Goal: Transaction & Acquisition: Obtain resource

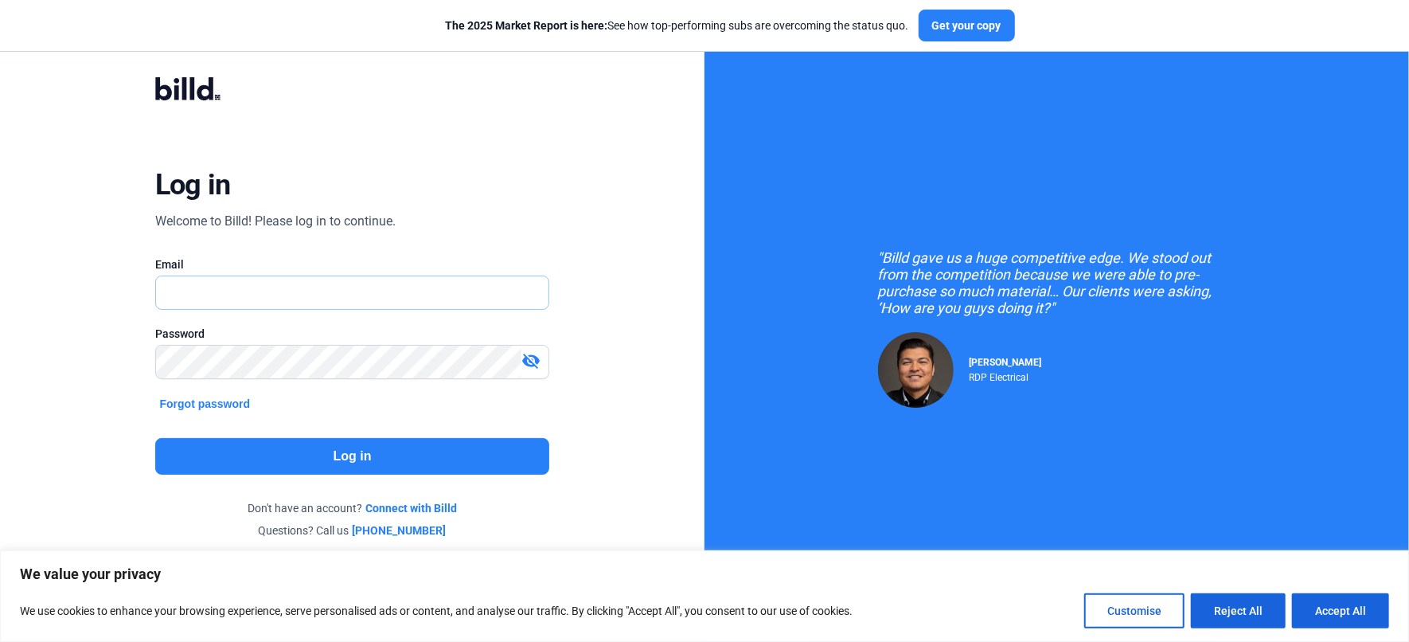
type input "[EMAIL_ADDRESS][DOMAIN_NAME]"
click at [346, 455] on button "Log in" at bounding box center [352, 456] width 395 height 37
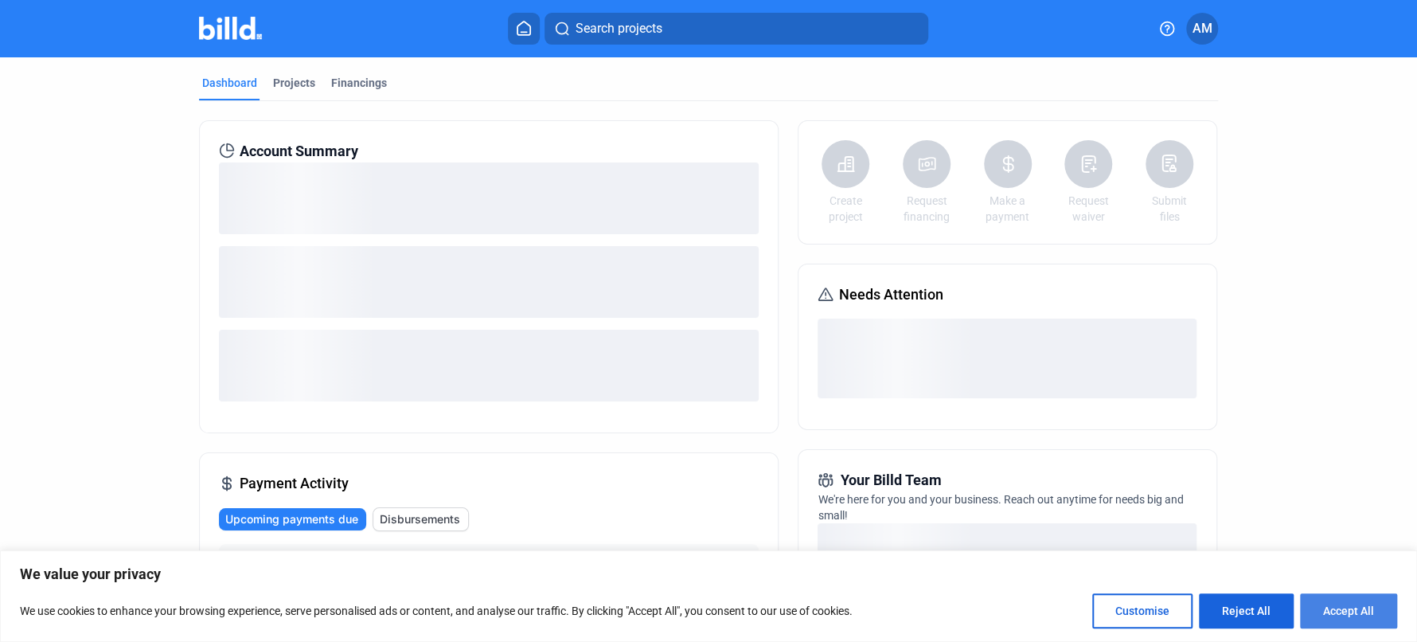
click at [1345, 613] on button "Accept All" at bounding box center [1348, 610] width 97 height 35
checkbox input "true"
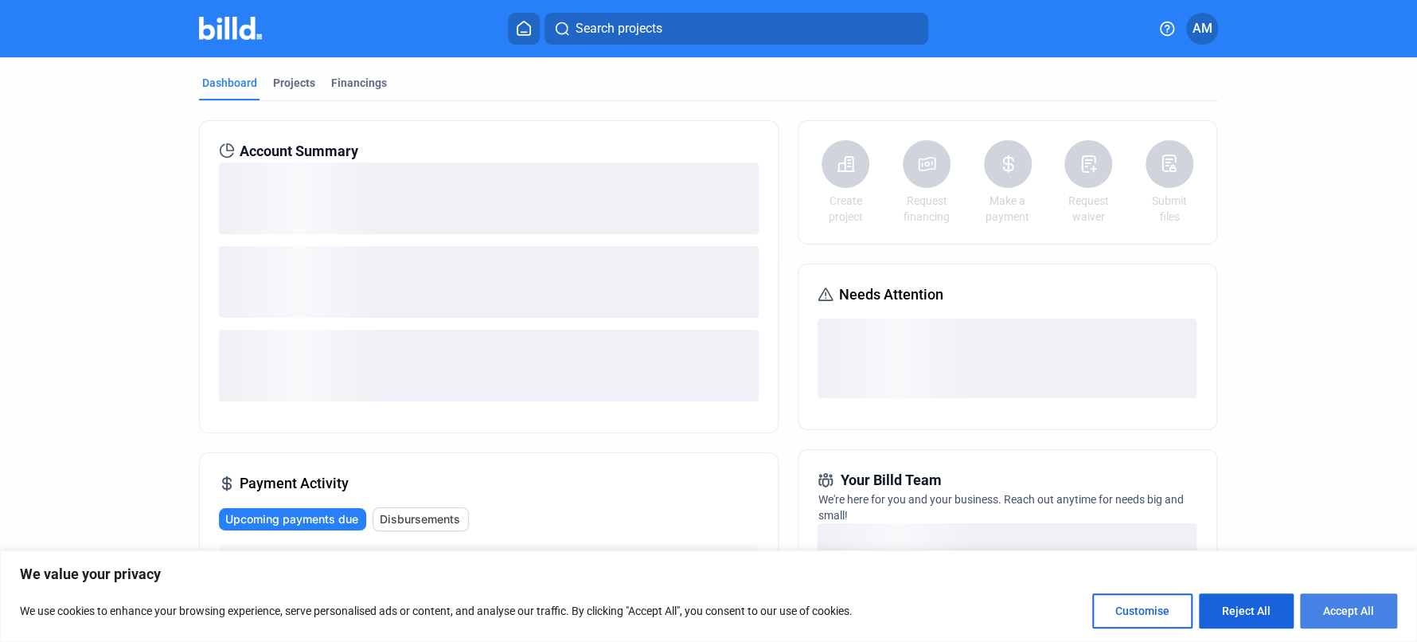
checkbox input "true"
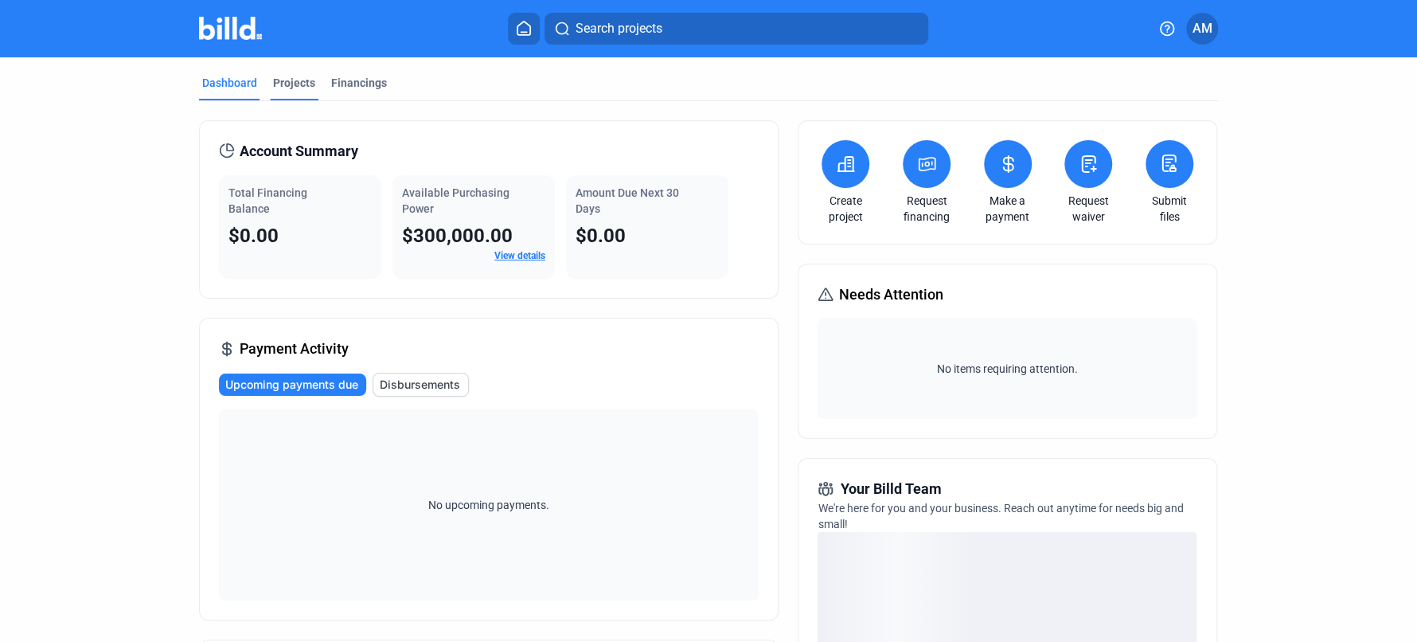
click at [288, 75] on div "Projects" at bounding box center [294, 83] width 42 height 16
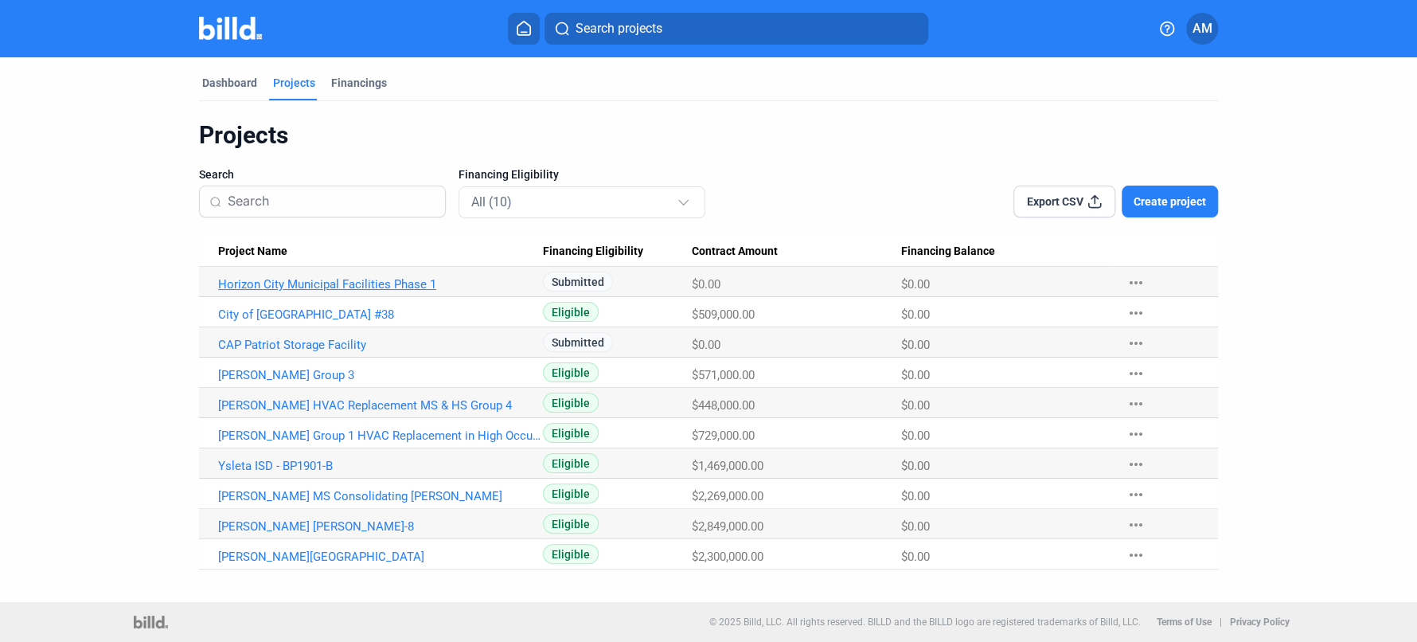
click at [354, 279] on link "Horizon City Municipal Facilities Phase 1" at bounding box center [380, 284] width 325 height 14
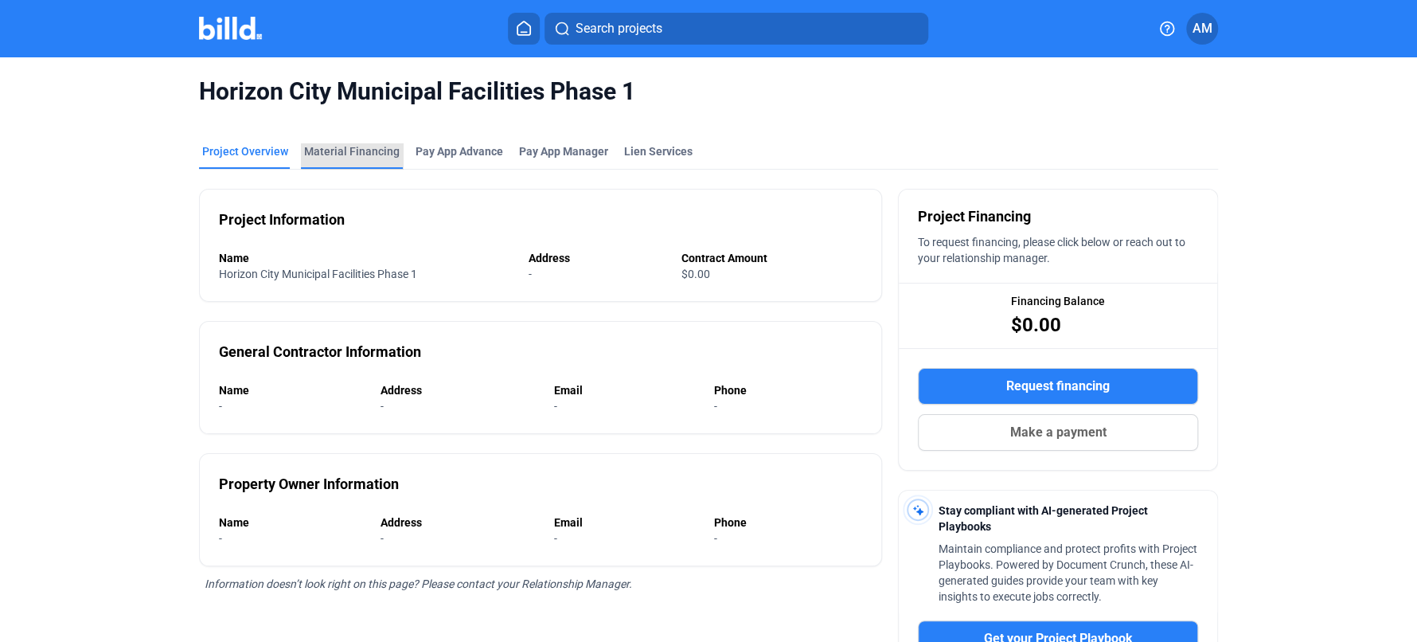
click at [376, 148] on div "Material Financing" at bounding box center [352, 151] width 96 height 16
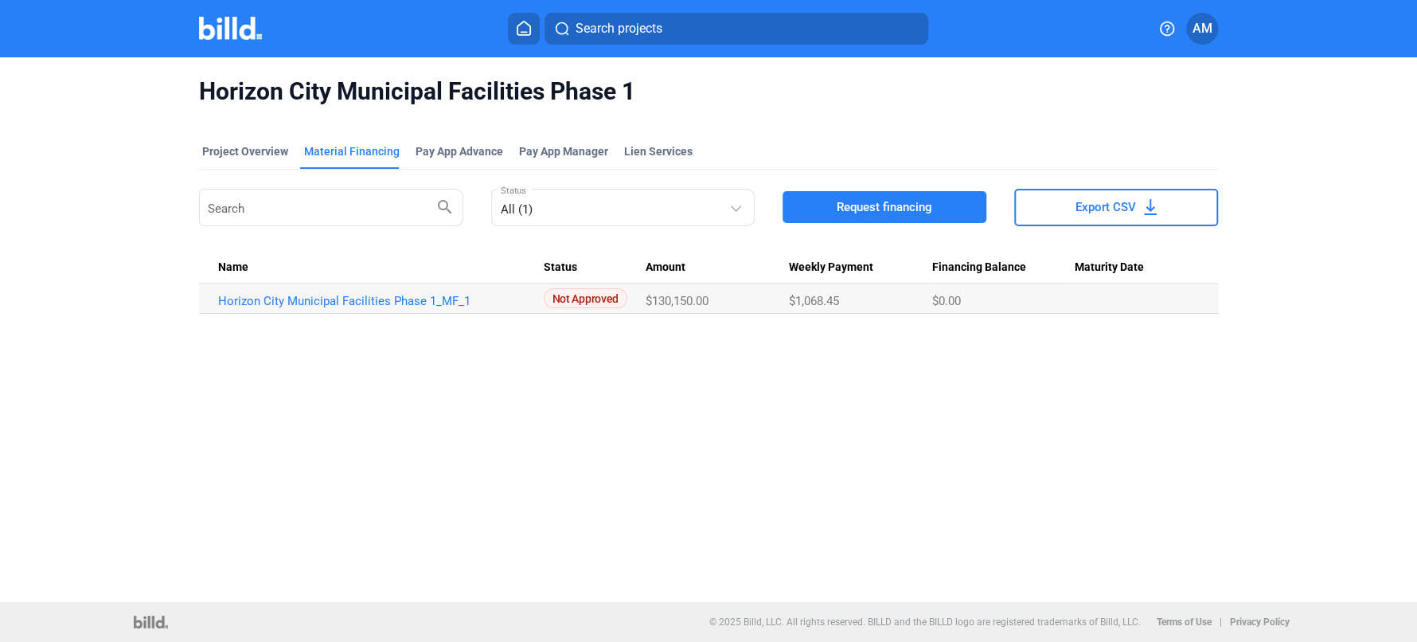
click at [889, 213] on span "Request financing" at bounding box center [885, 207] width 96 height 16
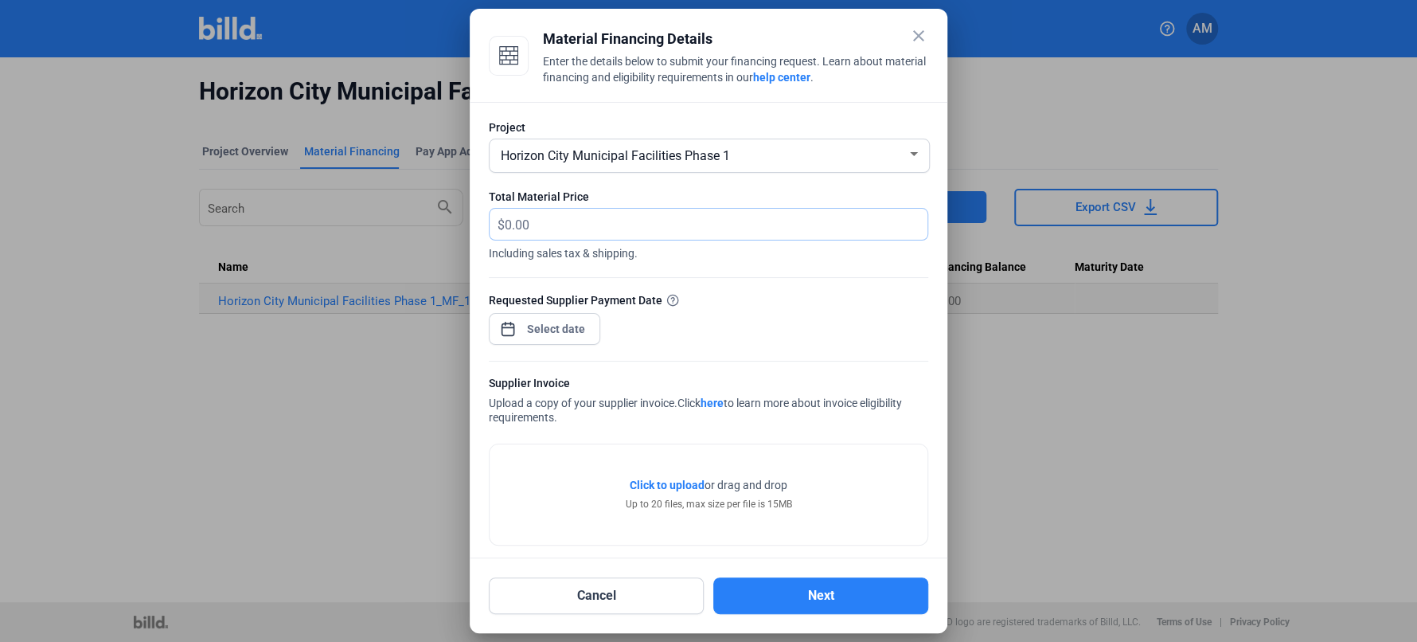
click at [669, 222] on input "text" at bounding box center [707, 224] width 404 height 31
type input "44,042.46"
click at [505, 332] on span "Open calendar" at bounding box center [508, 321] width 38 height 38
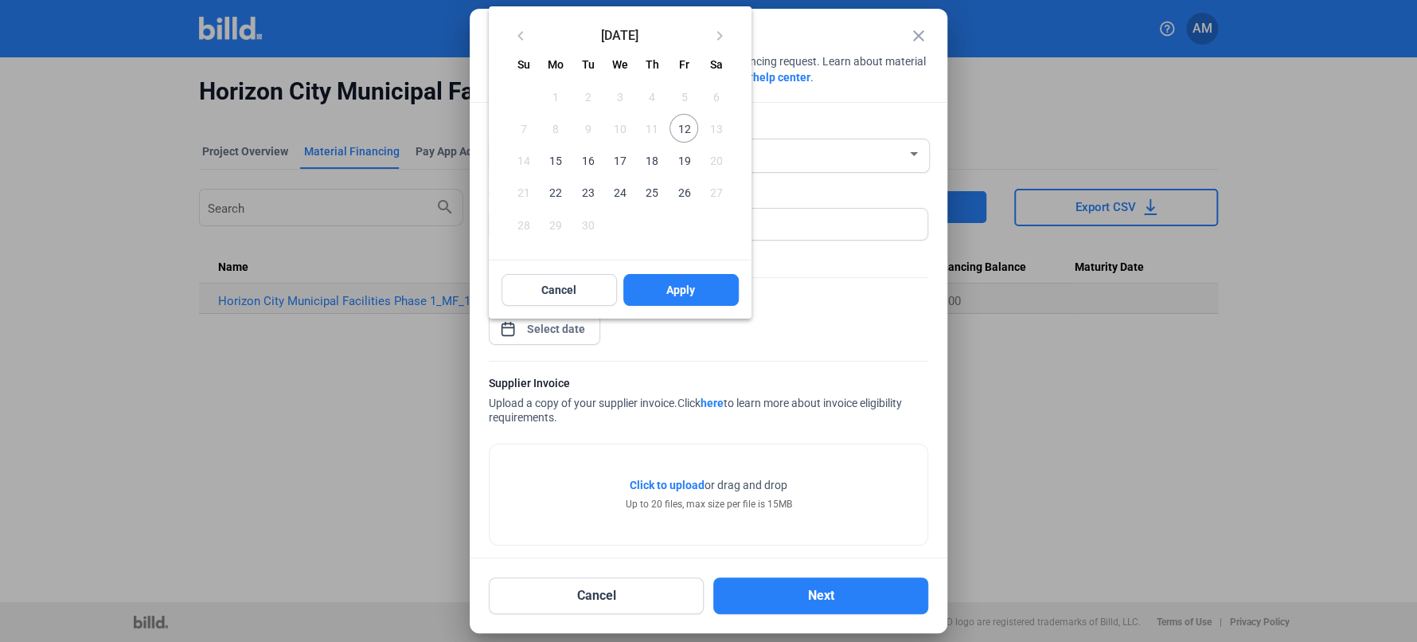
click at [559, 154] on span "15" at bounding box center [555, 160] width 29 height 29
click at [647, 295] on button "Apply" at bounding box center [680, 290] width 115 height 32
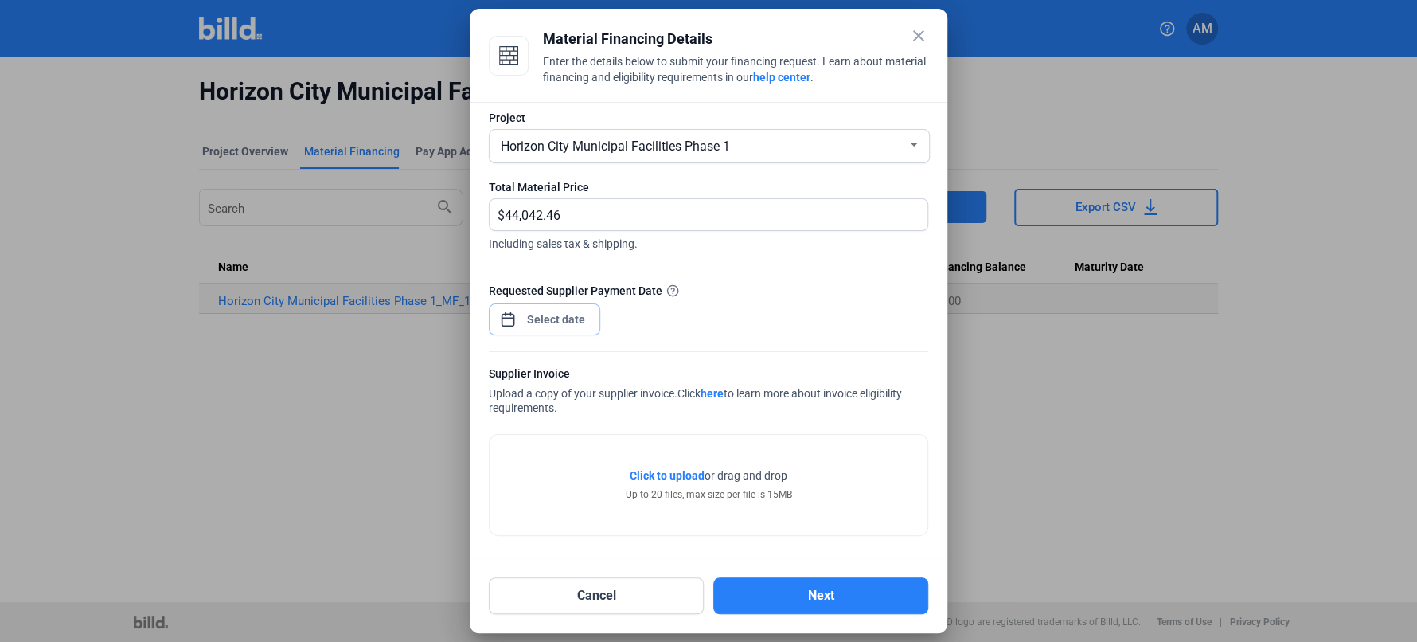
scroll to position [14, 0]
click at [675, 474] on span "Click to upload" at bounding box center [667, 471] width 75 height 13
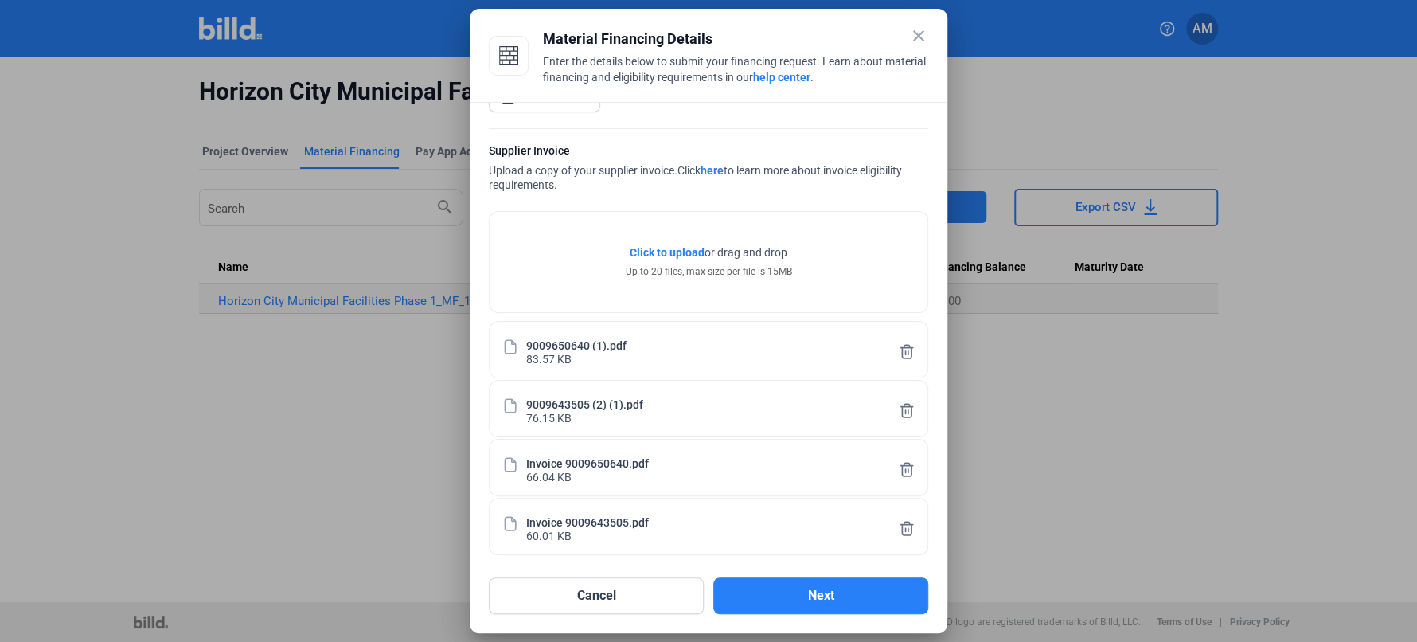
scroll to position [249, 0]
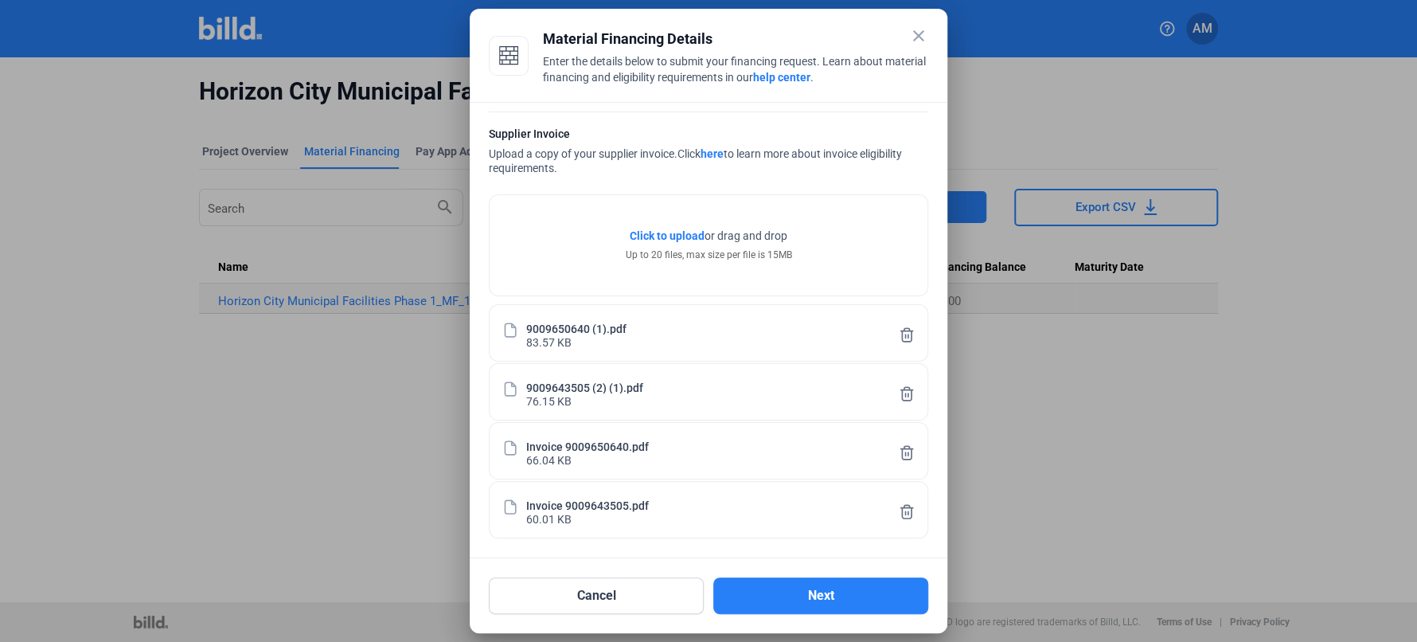
click at [901, 333] on icon at bounding box center [907, 335] width 12 height 14
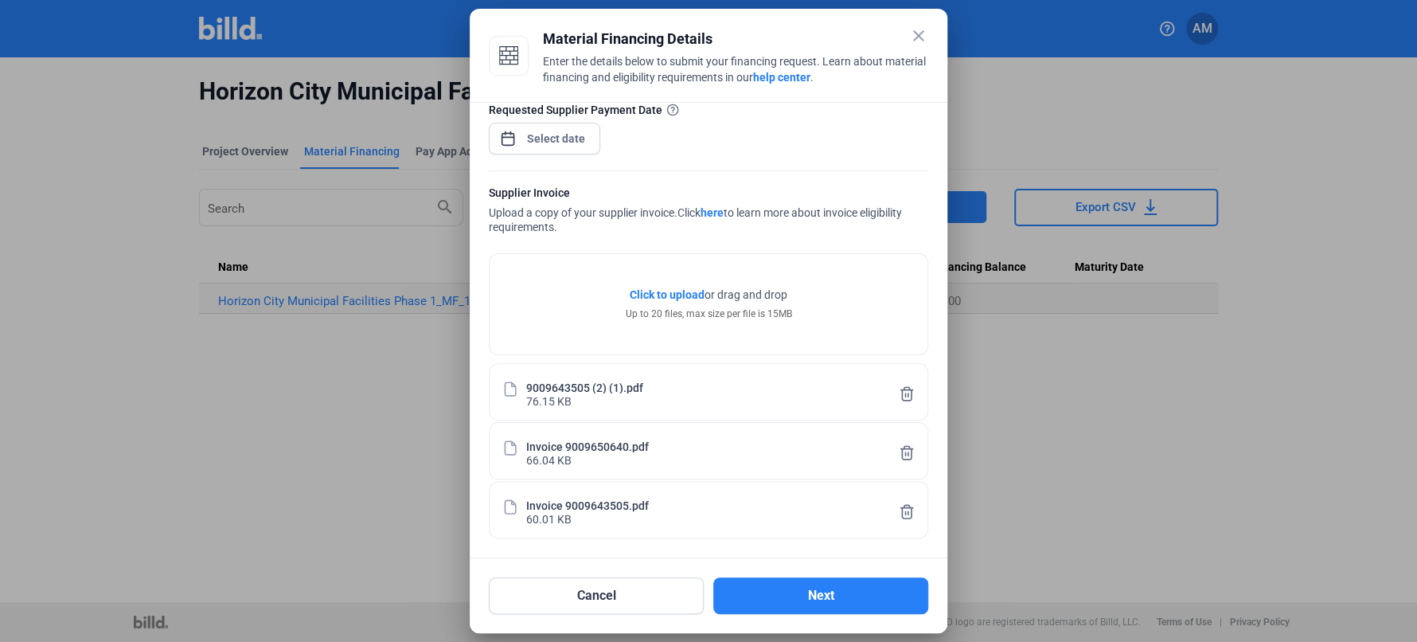
scroll to position [190, 0]
click at [899, 395] on icon at bounding box center [907, 393] width 16 height 17
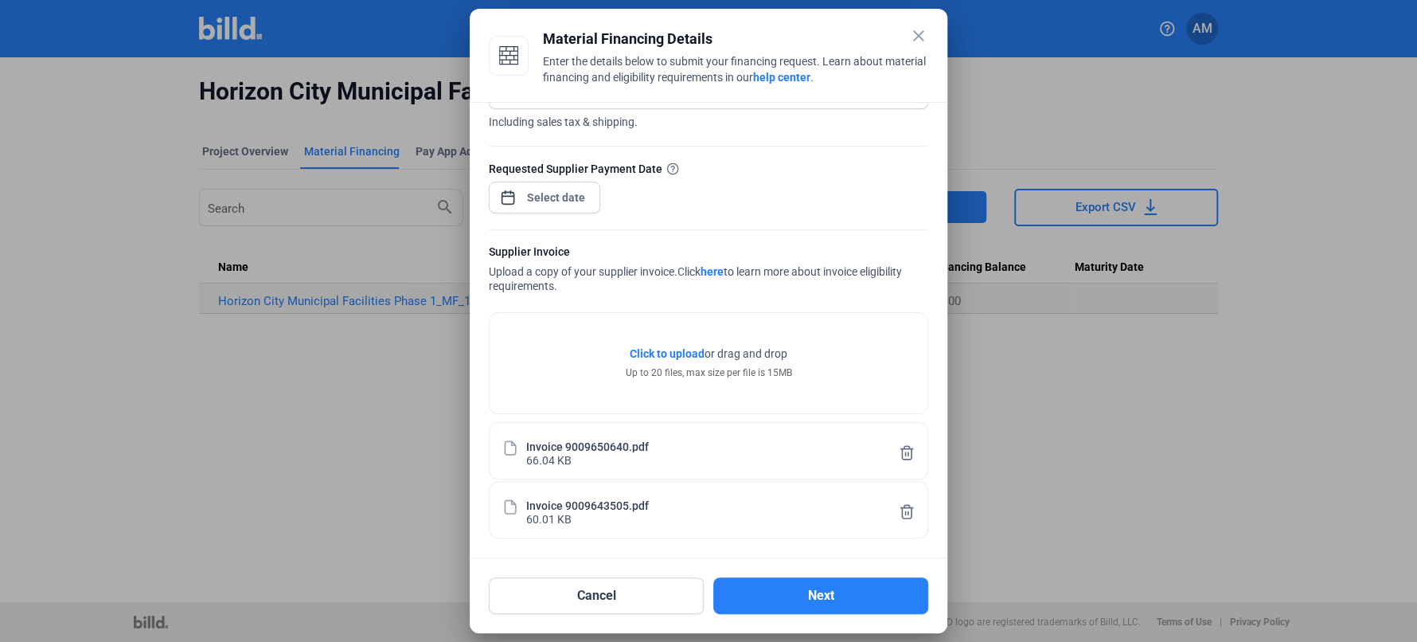
scroll to position [131, 0]
click at [760, 599] on button "Next" at bounding box center [820, 595] width 215 height 37
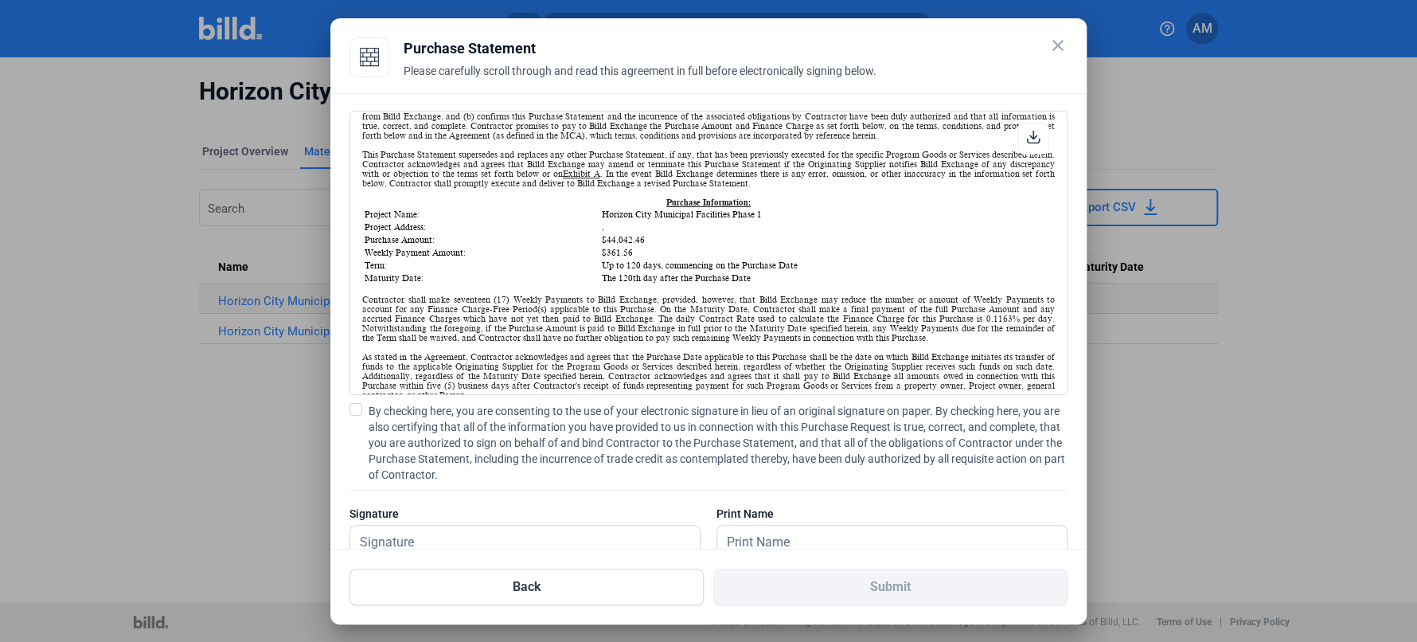
scroll to position [0, 0]
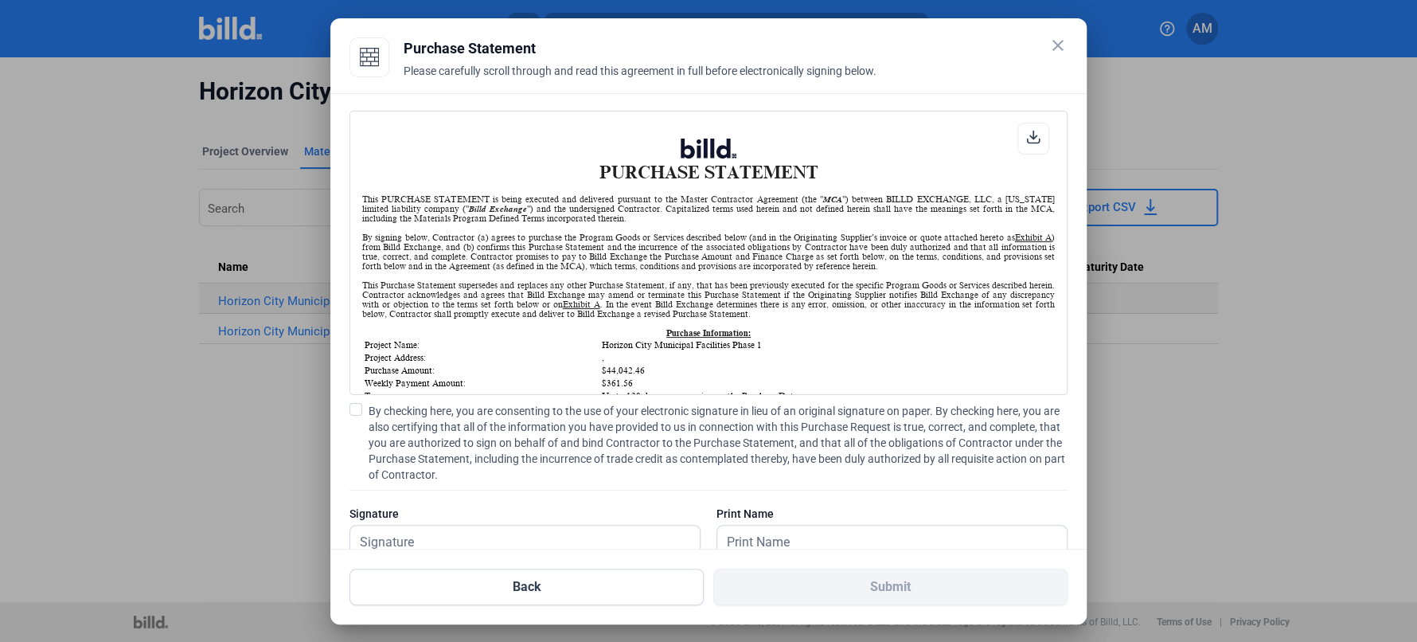
drag, startPoint x: 1059, startPoint y: 126, endPoint x: 1056, endPoint y: 146, distance: 20.2
click at [1056, 146] on div "PURCHASE STATEMENT This PURCHASE STATEMENT is being executed and delivered purs…" at bounding box center [708, 253] width 718 height 284
drag, startPoint x: 846, startPoint y: 36, endPoint x: 622, endPoint y: 70, distance: 226.3
click at [622, 70] on div "Purchase Statement Please carefully scroll through and read this agreement in f…" at bounding box center [736, 57] width 664 height 40
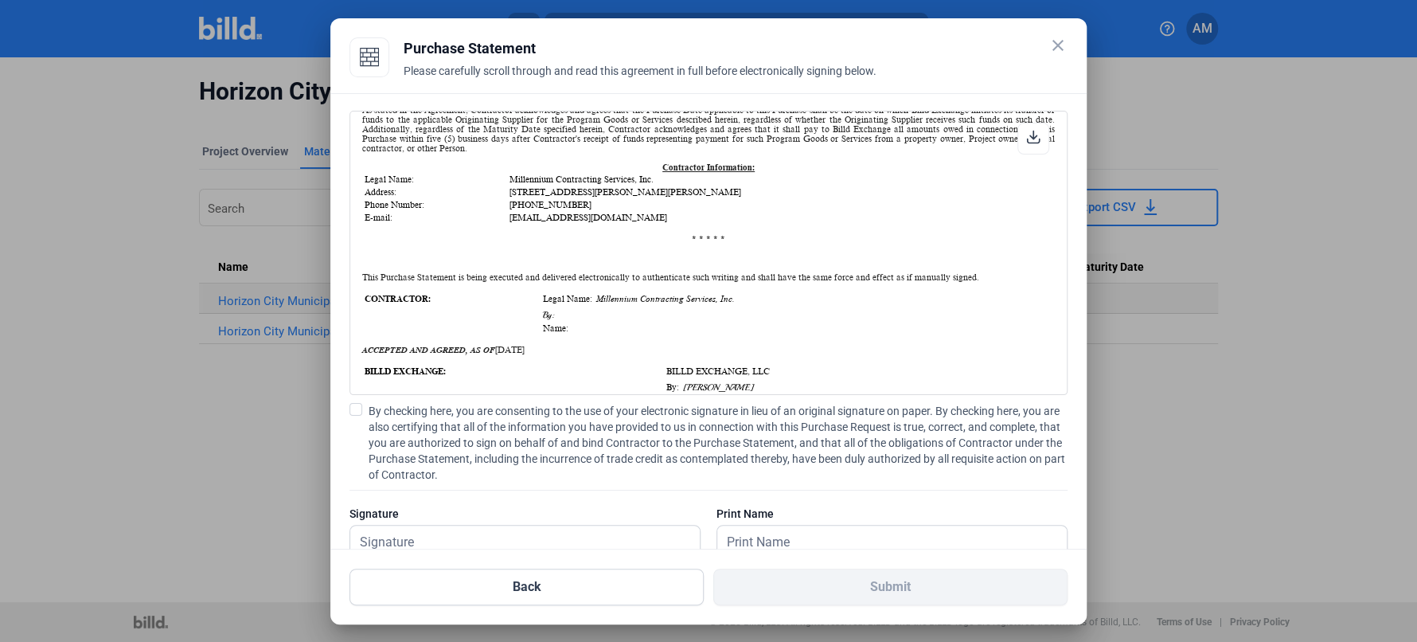
scroll to position [299, 0]
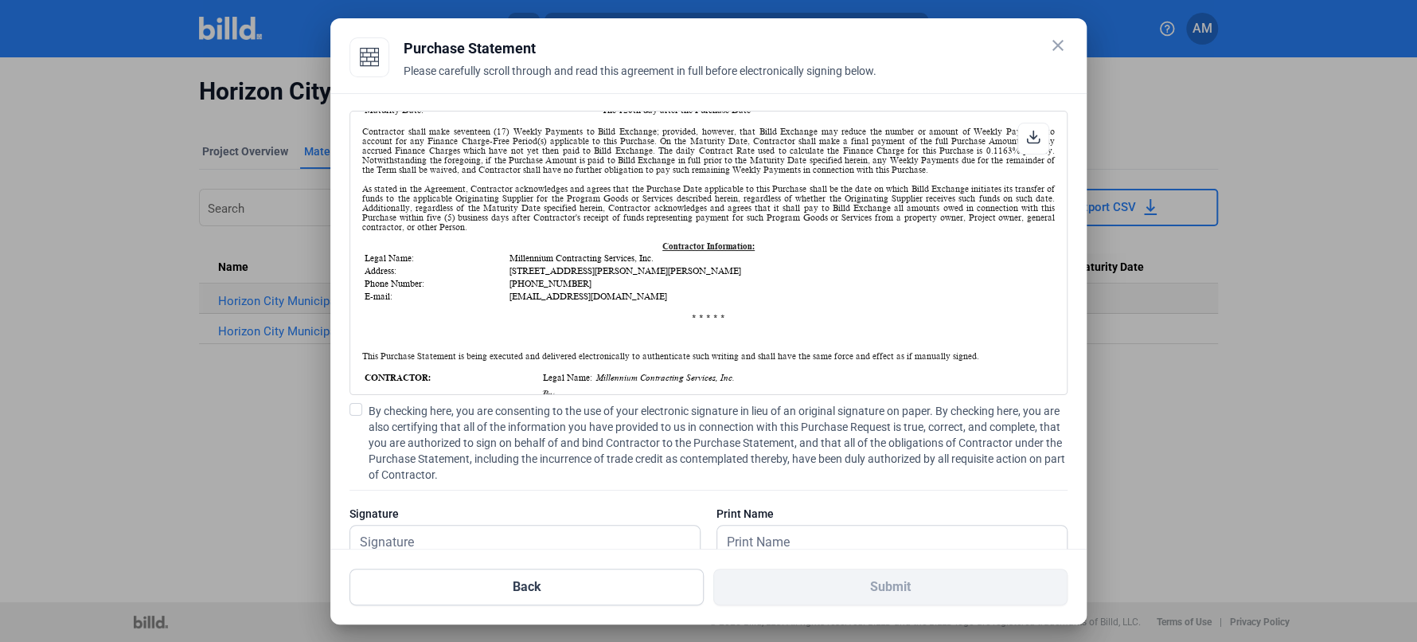
click at [361, 404] on span at bounding box center [355, 409] width 13 height 13
click at [0, 0] on input "By checking here, you are consenting to the use of your electronic signature in…" at bounding box center [0, 0] width 0 height 0
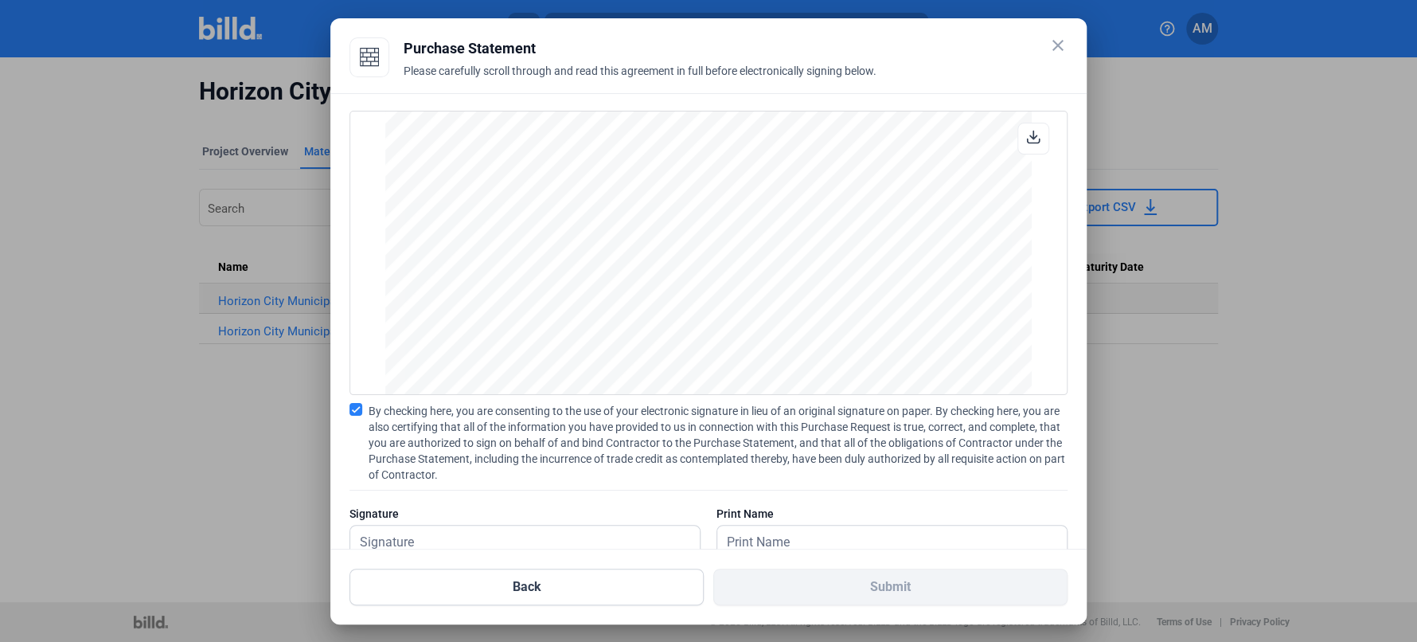
scroll to position [896, 0]
click at [509, 543] on input "text" at bounding box center [516, 541] width 332 height 33
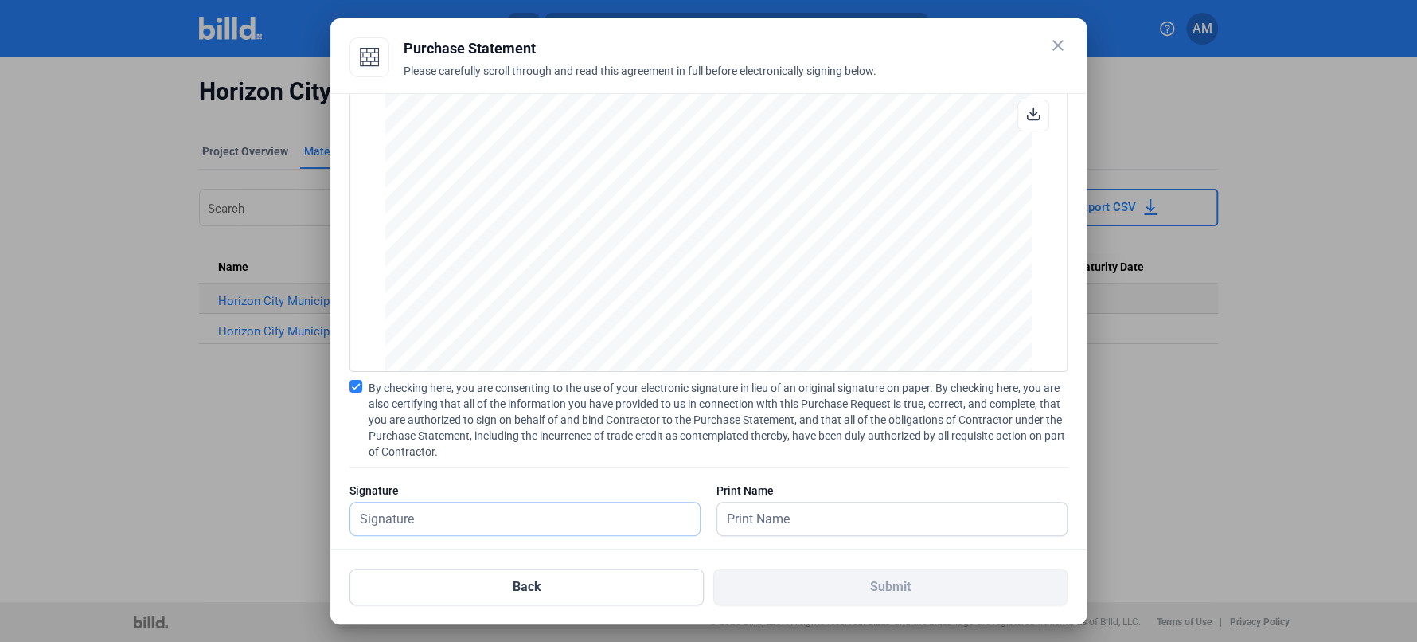
scroll to position [45, 0]
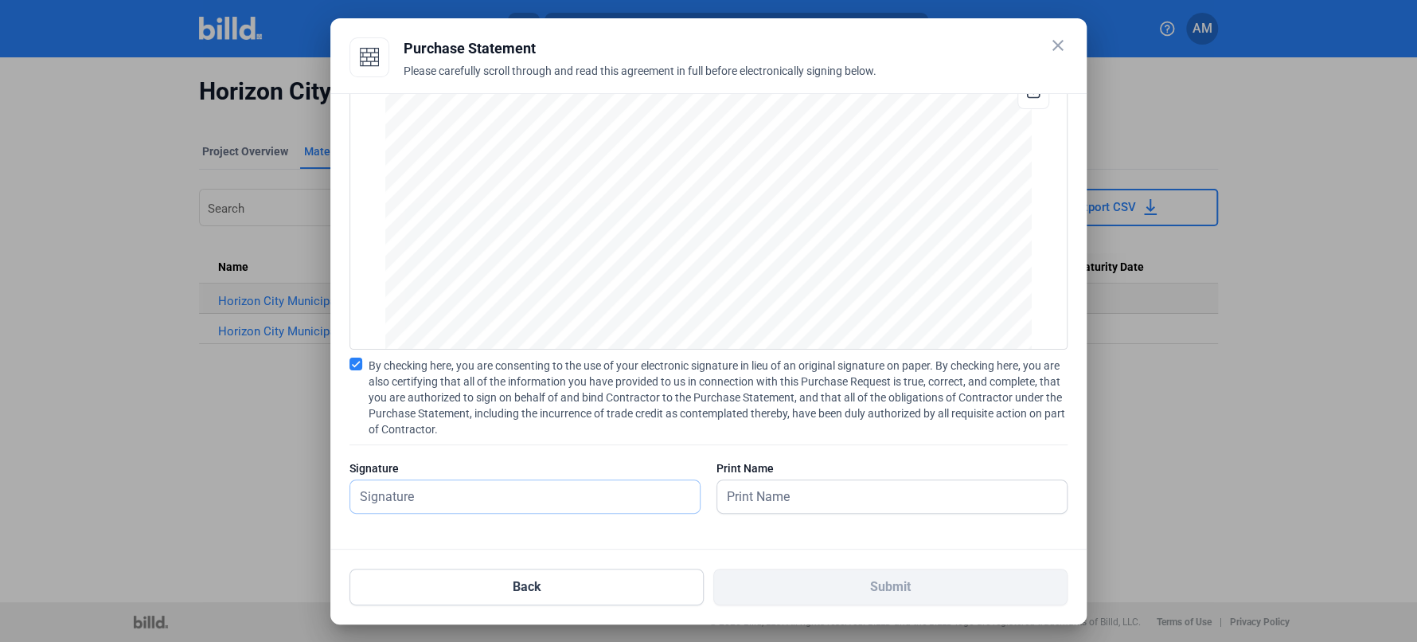
click at [438, 496] on input "text" at bounding box center [524, 496] width 349 height 33
type input "Ana Medina"
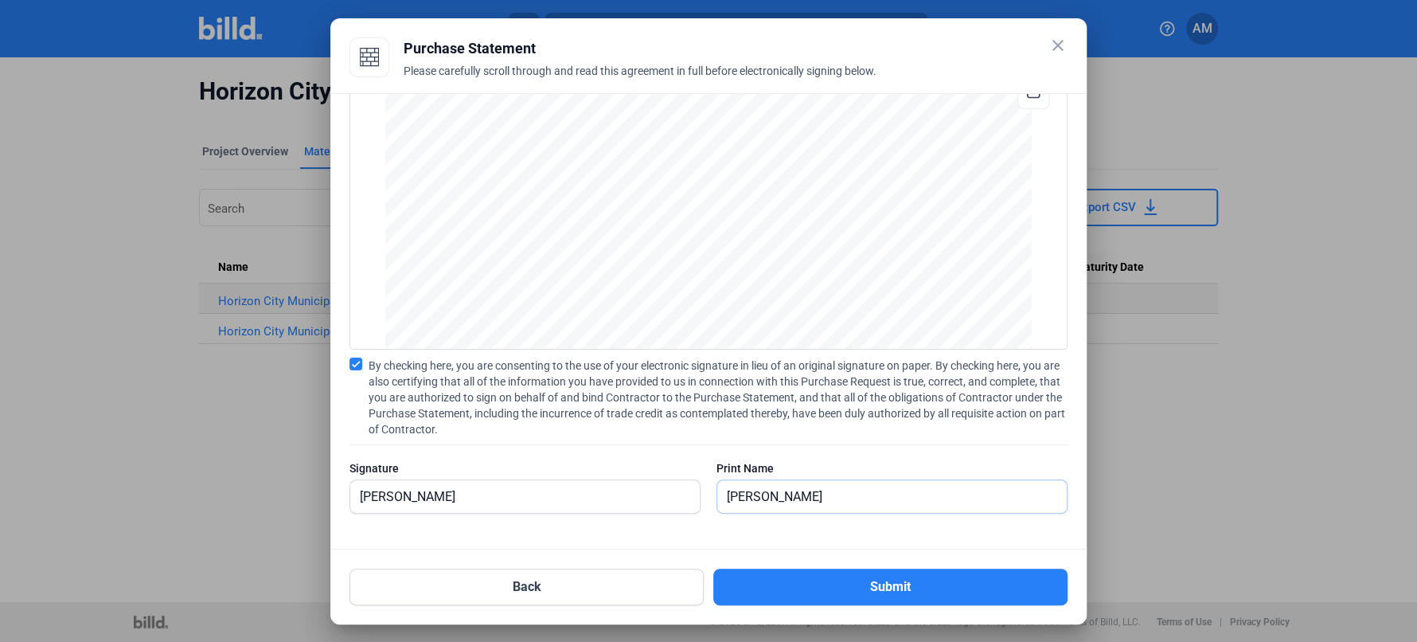
type input "Ana Medina"
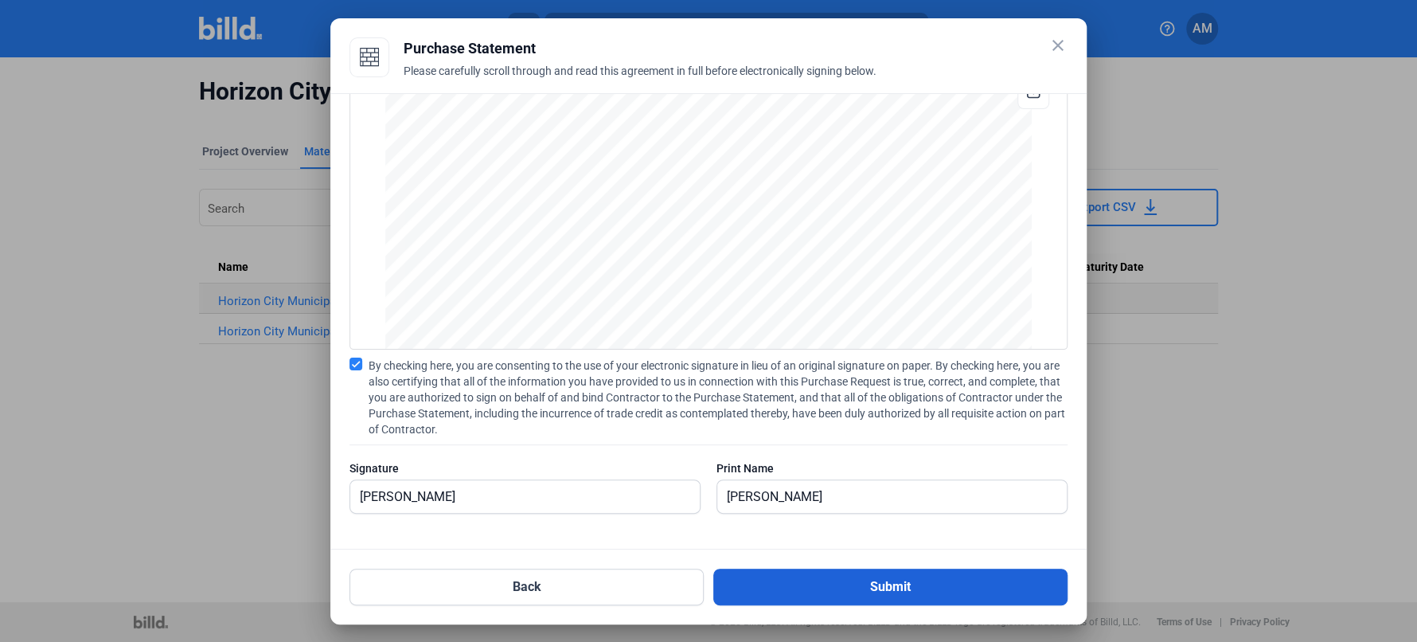
click at [829, 575] on button "Submit" at bounding box center [890, 586] width 354 height 37
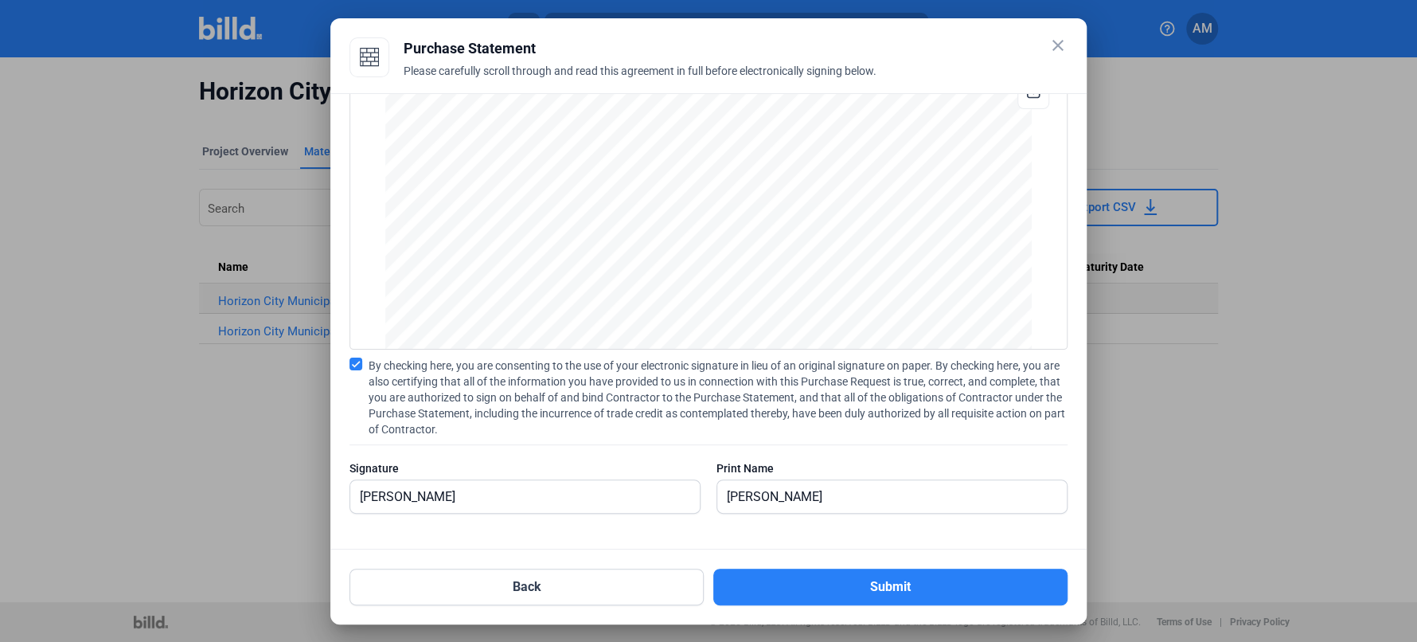
scroll to position [0, 0]
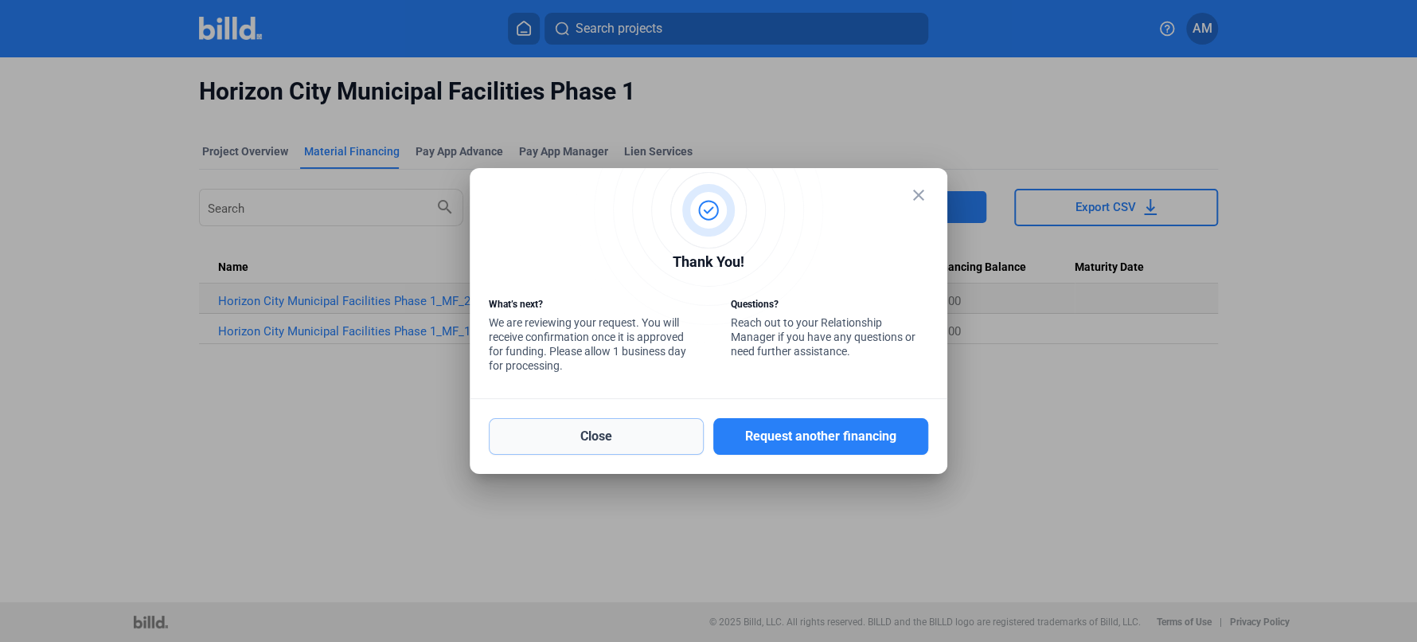
click at [623, 432] on button "Close" at bounding box center [596, 436] width 215 height 37
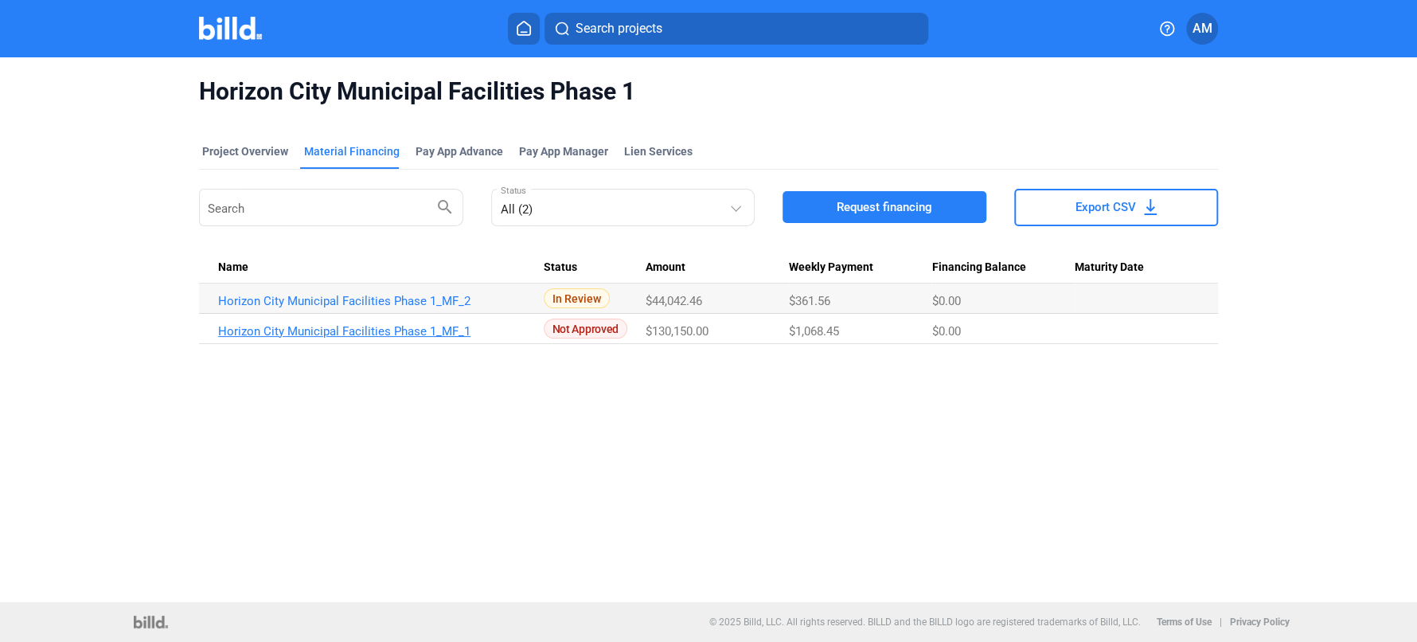
click at [401, 325] on link "Horizon City Municipal Facilities Phase 1_MF_1" at bounding box center [380, 331] width 325 height 14
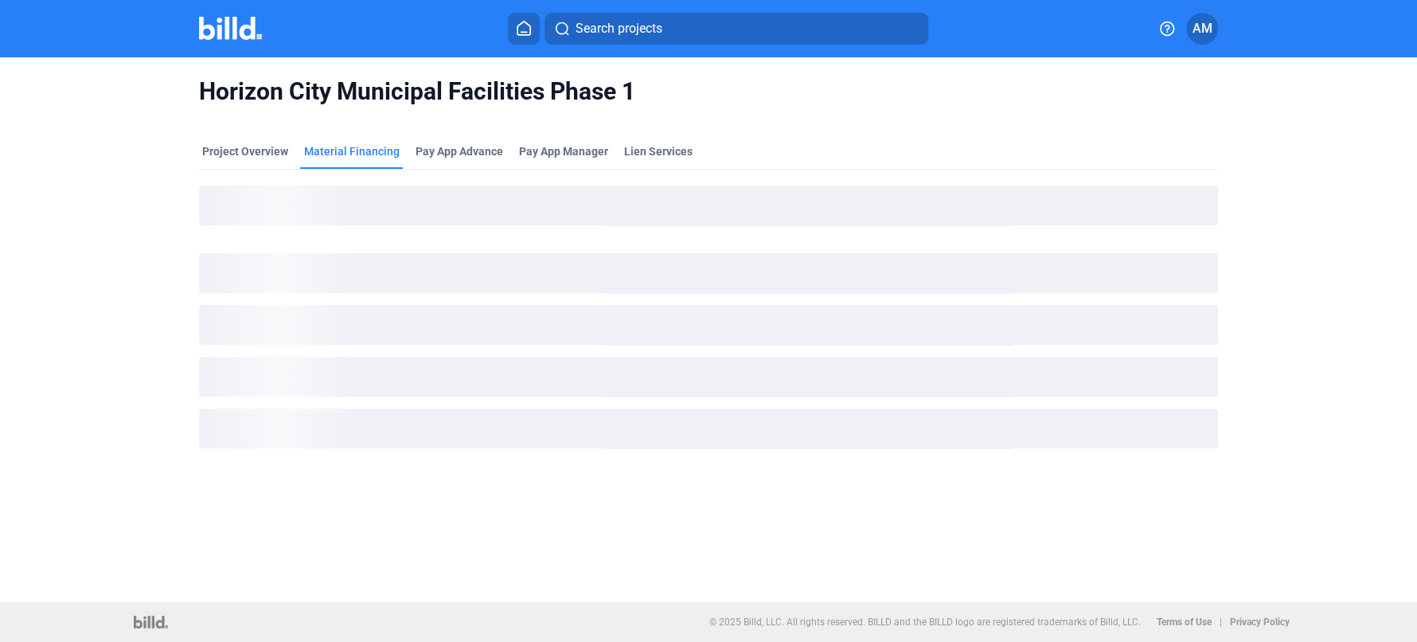
click at [378, 155] on div "Material Financing" at bounding box center [352, 151] width 96 height 16
